Goal: Check status: Check status

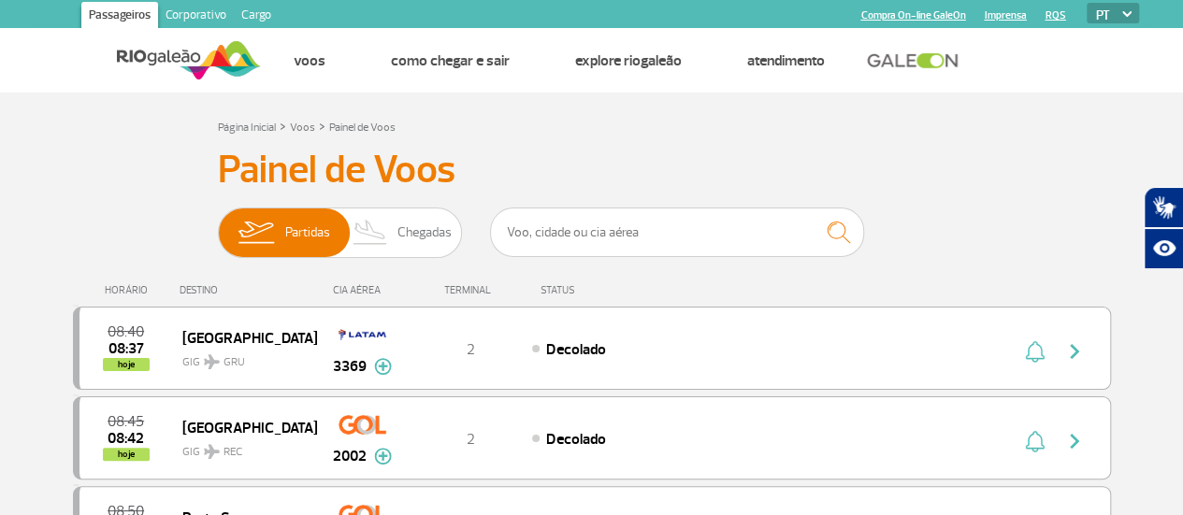
click at [705, 134] on div "Página Inicial > Voos > Painel de Voos" at bounding box center [592, 126] width 748 height 22
click at [597, 235] on input "text" at bounding box center [677, 233] width 374 height 50
drag, startPoint x: 903, startPoint y: 186, endPoint x: 541, endPoint y: 79, distance: 377.3
click at [903, 186] on h3 "Painel de Voos" at bounding box center [592, 170] width 748 height 47
drag, startPoint x: 555, startPoint y: 153, endPoint x: 567, endPoint y: 151, distance: 11.6
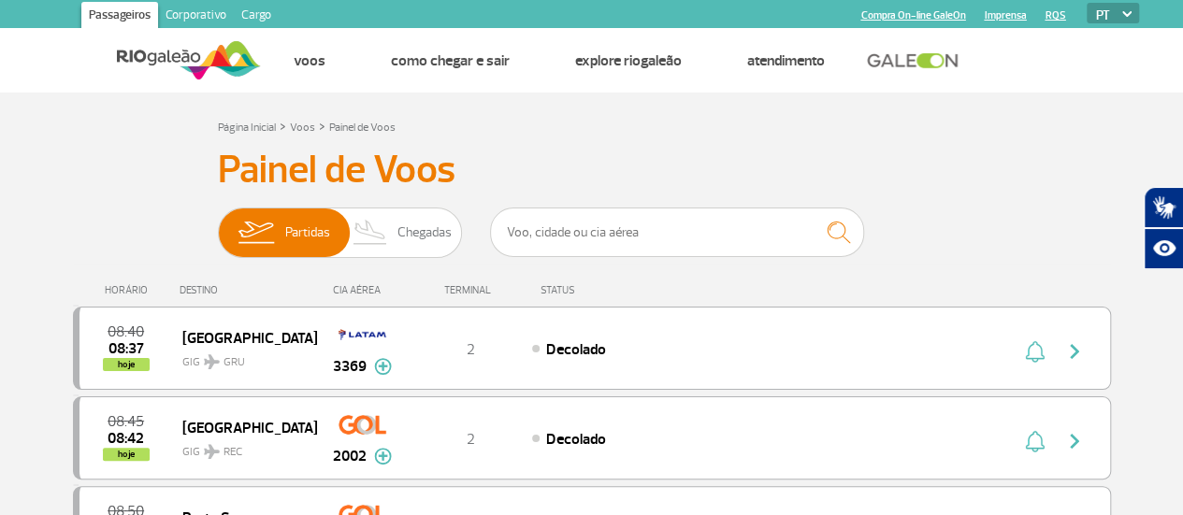
click at [556, 156] on h3 "Painel de Voos" at bounding box center [592, 170] width 748 height 47
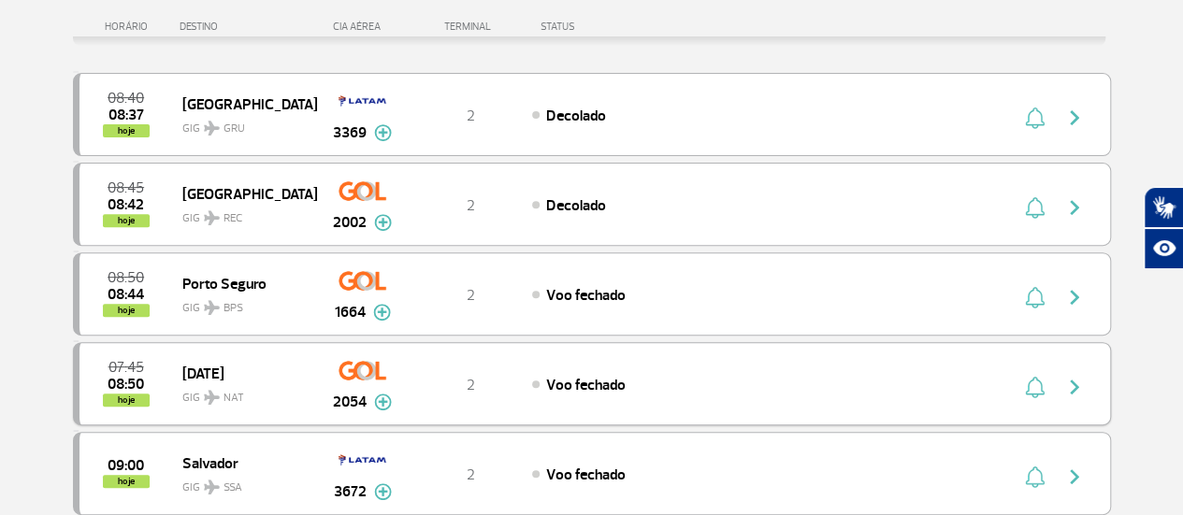
scroll to position [281, 0]
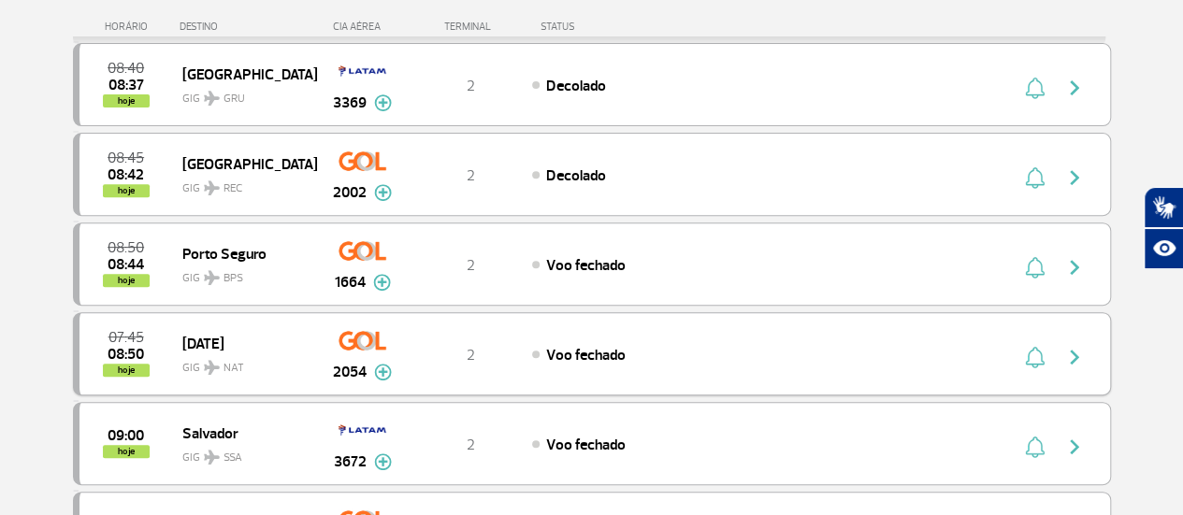
click at [1077, 348] on img "button" at bounding box center [1074, 357] width 22 height 22
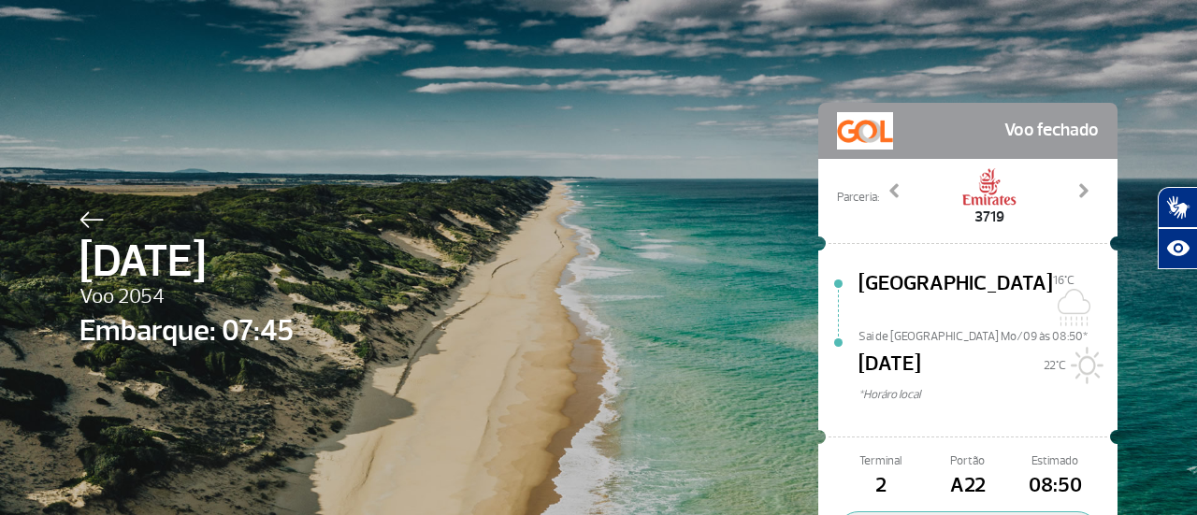
scroll to position [138, 0]
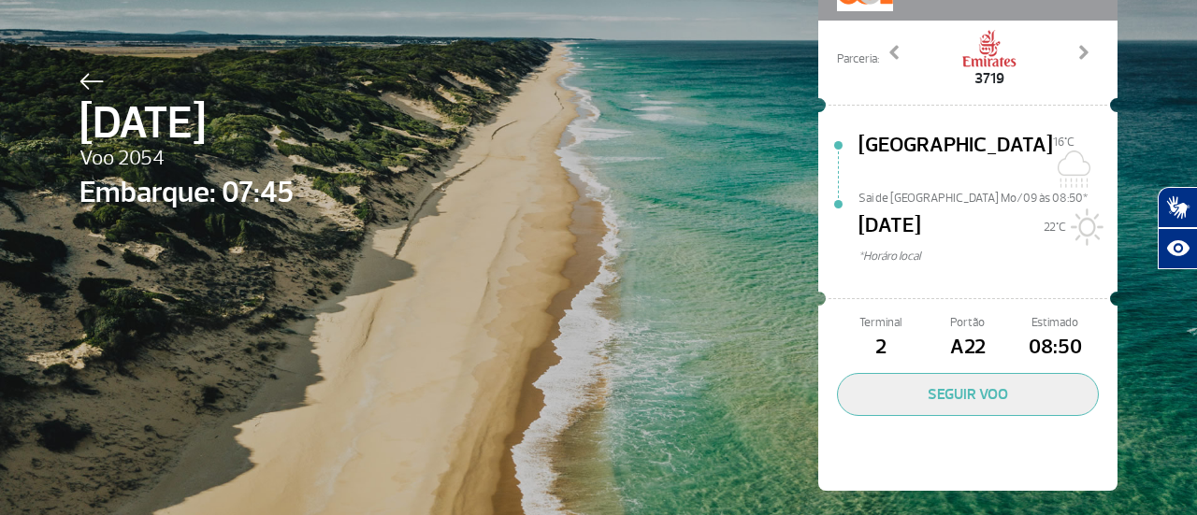
click at [998, 349] on div "Terminal 2 Portão A22 Estimado 08:50 SEGUIR VOO" at bounding box center [967, 400] width 299 height 181
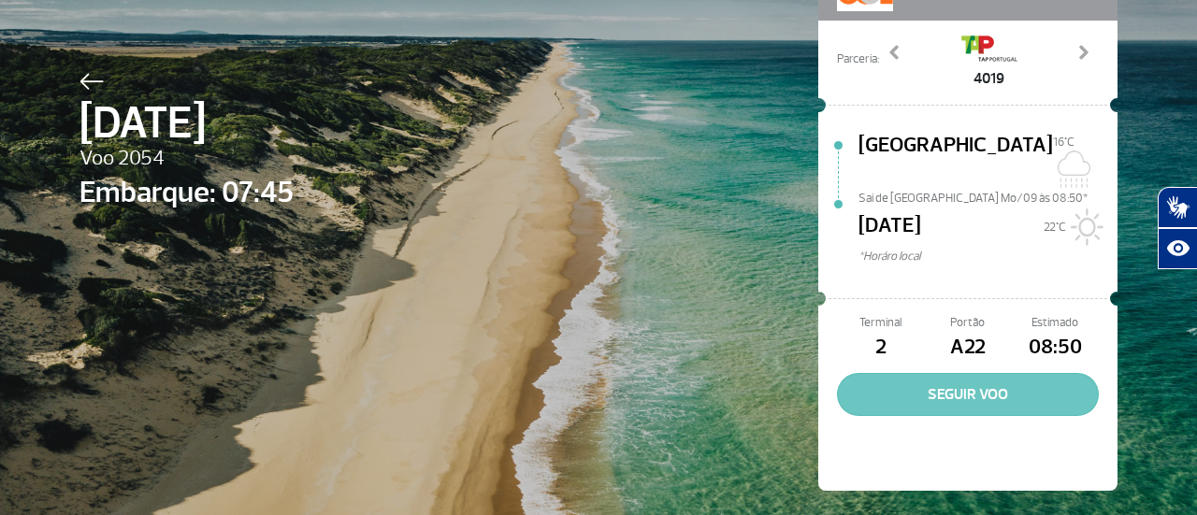
click at [989, 373] on button "SEGUIR VOO" at bounding box center [968, 394] width 262 height 43
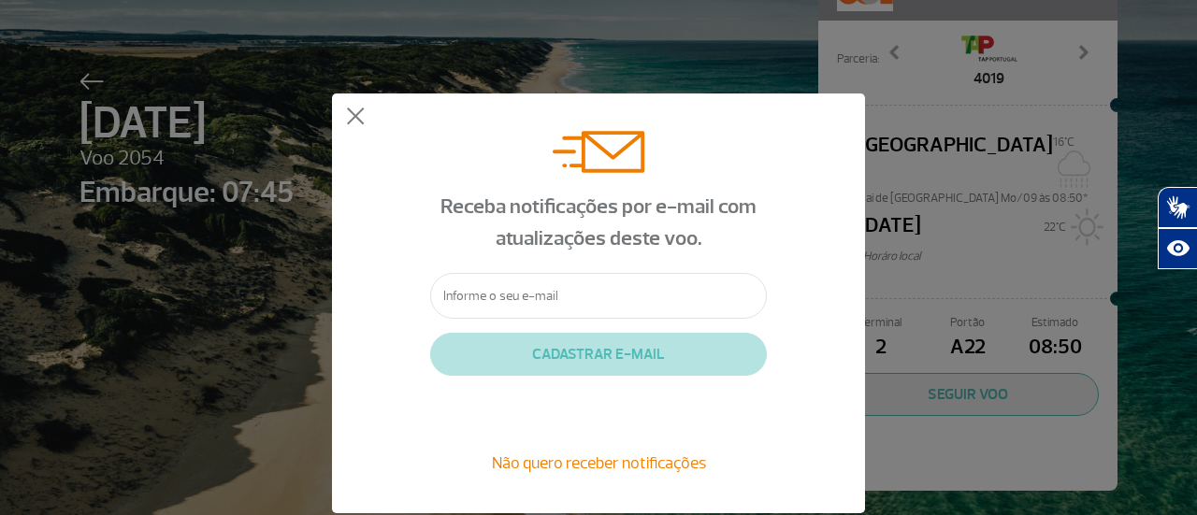
drag, startPoint x: 540, startPoint y: 304, endPoint x: 551, endPoint y: 298, distance: 11.7
click at [540, 306] on input "text" at bounding box center [598, 296] width 337 height 46
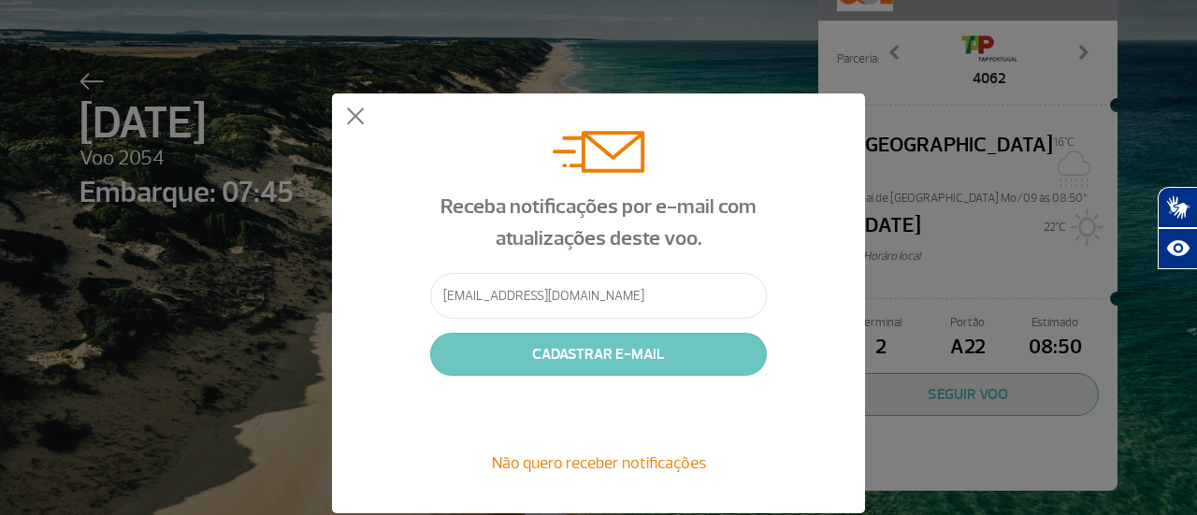
type input "[EMAIL_ADDRESS][DOMAIN_NAME]"
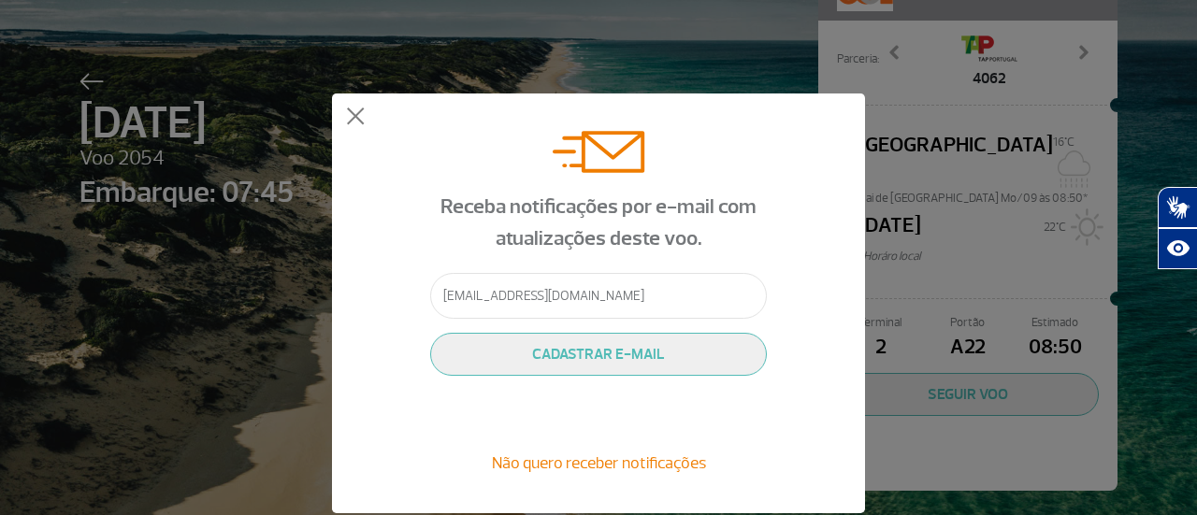
click at [589, 353] on button "CADASTRAR E-MAIL" at bounding box center [598, 354] width 337 height 43
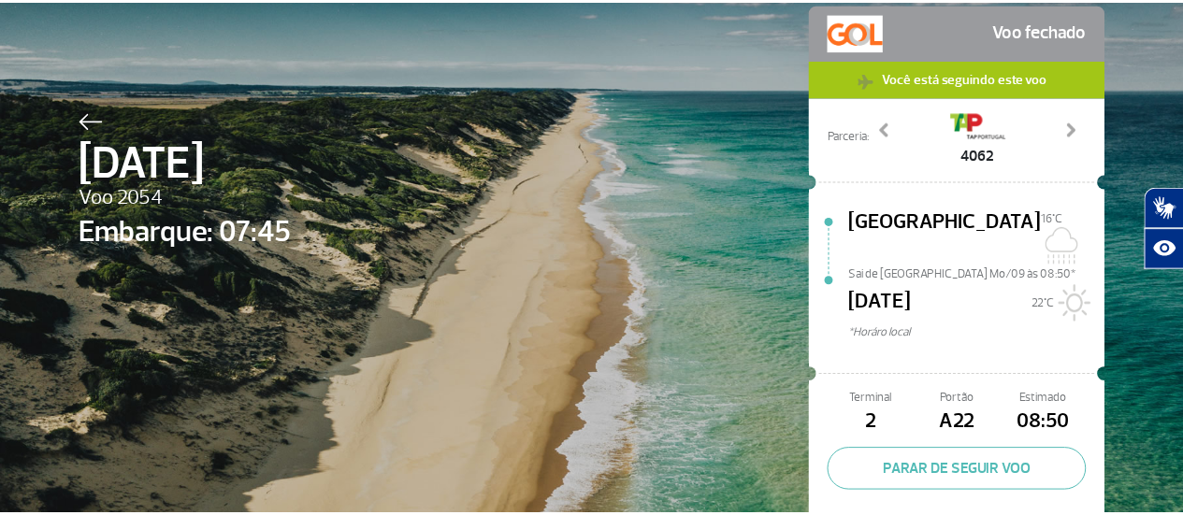
scroll to position [176, 0]
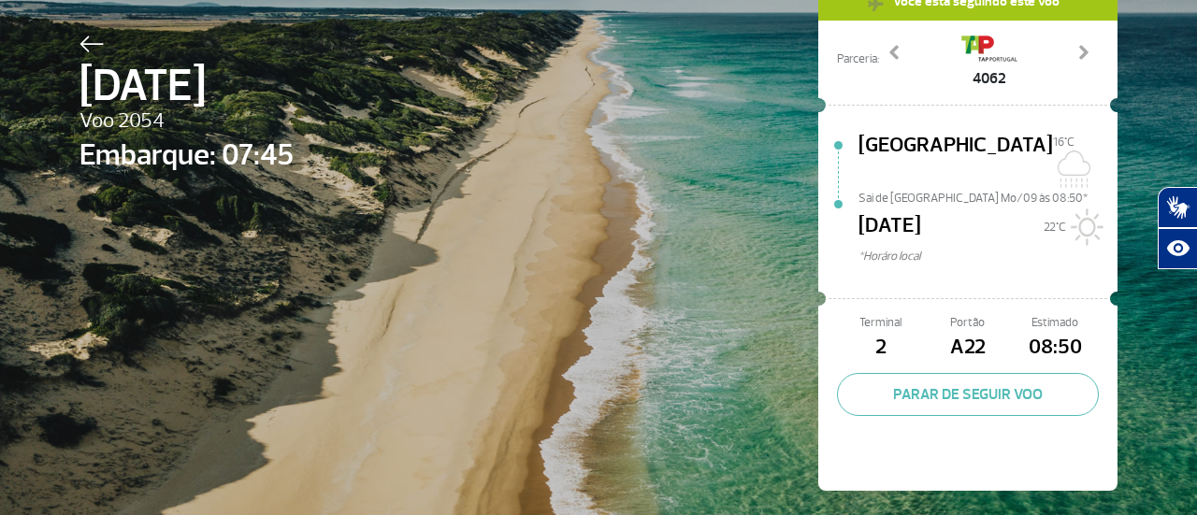
click at [79, 40] on img at bounding box center [91, 44] width 24 height 17
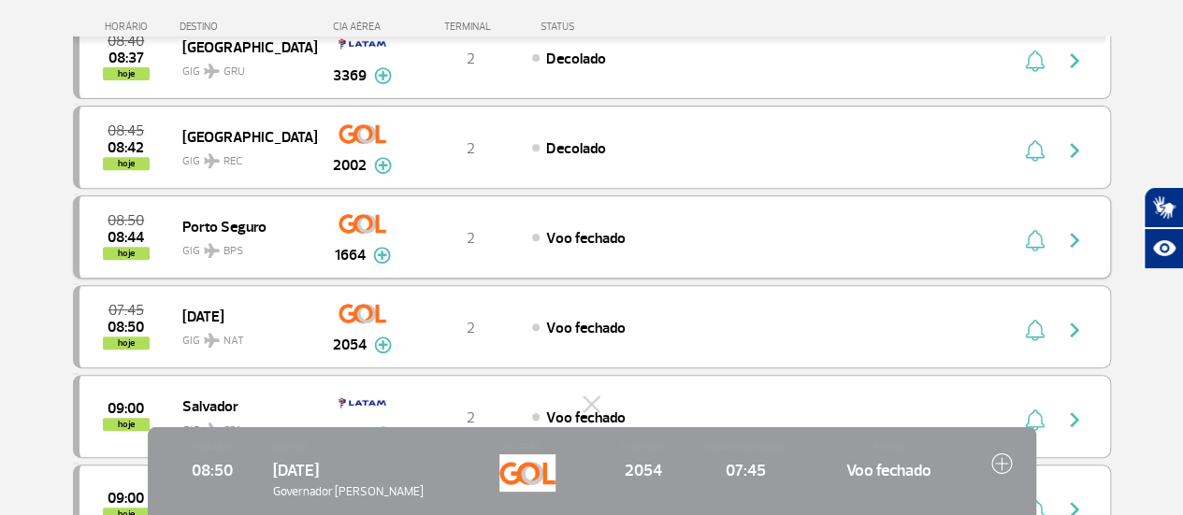
scroll to position [281, 0]
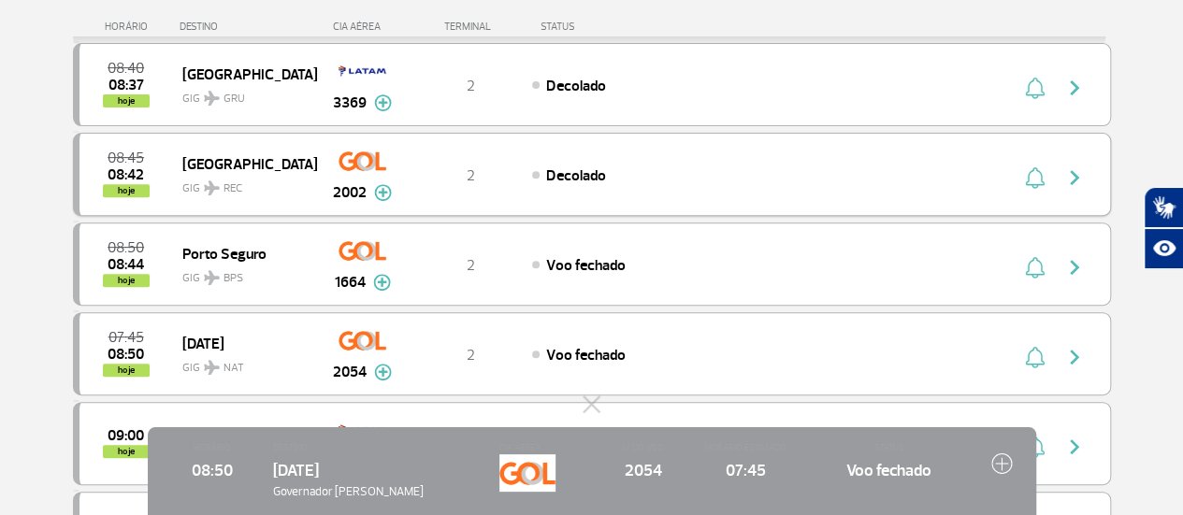
click at [382, 189] on img at bounding box center [383, 192] width 18 height 17
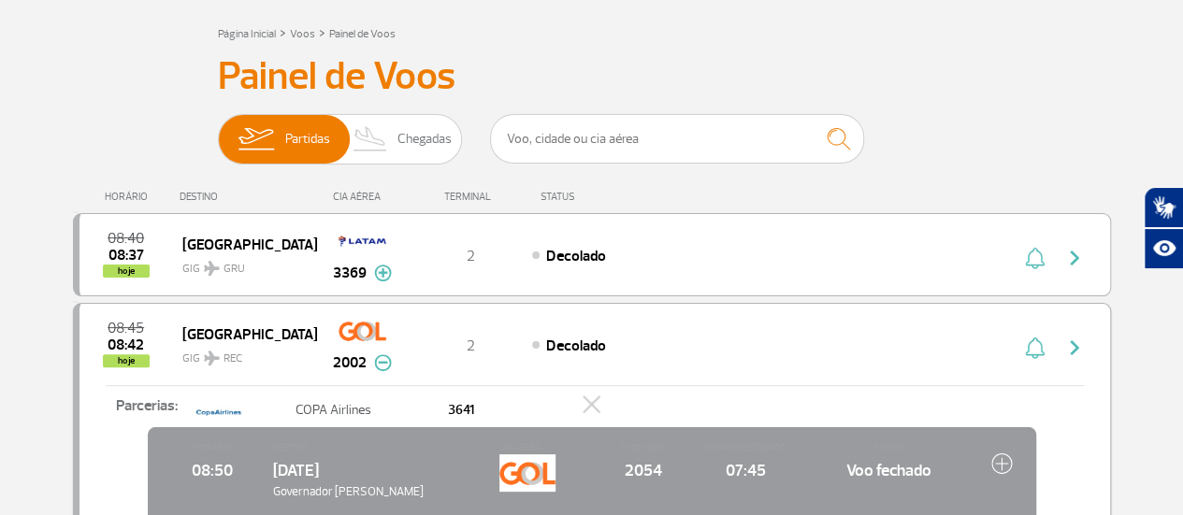
scroll to position [94, 0]
click at [1063, 261] on img "button" at bounding box center [1074, 258] width 22 height 22
